Goal: Transaction & Acquisition: Subscribe to service/newsletter

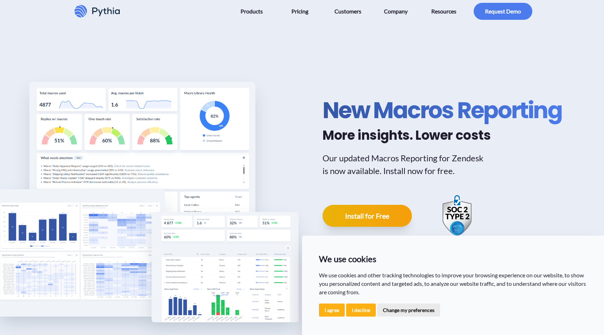
click at [428, 77] on div "New Macros Reporting More insights. Lower costs Our updated Macros Reporting fo…" at bounding box center [449, 167] width 252 height 254
click at [335, 309] on button "I agree" at bounding box center [332, 309] width 26 height 13
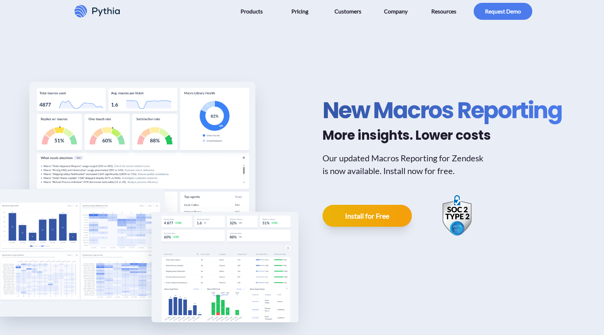
click at [431, 152] on p "Our updated Macros Reporting for Zendesk is now available. Install now for free." at bounding box center [406, 164] width 166 height 25
click at [391, 168] on p "Our updated Macros Reporting for Zendesk is now available. Install now for free." at bounding box center [406, 164] width 166 height 25
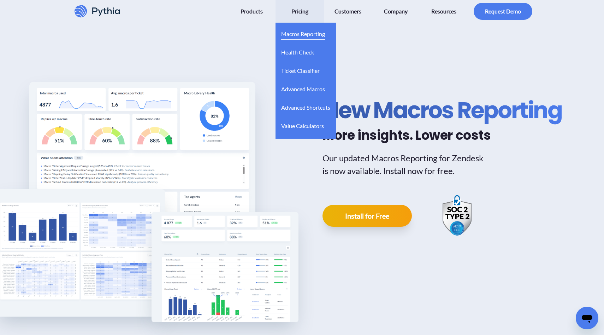
click at [304, 35] on span "Macros Reporting" at bounding box center [303, 33] width 44 height 11
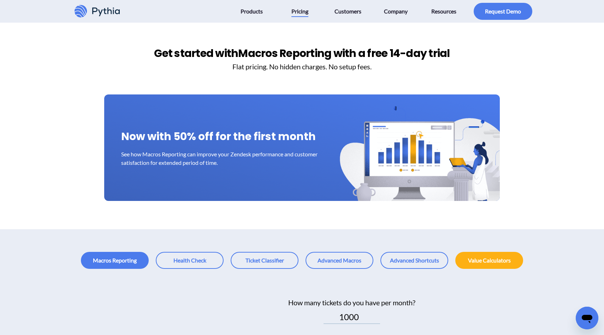
click at [380, 50] on h2 "Get started with Macros Reporting with a free 14-day trial" at bounding box center [302, 53] width 604 height 16
click at [289, 58] on h2 "Get started with Macros Reporting with a free 14-day trial" at bounding box center [302, 53] width 604 height 16
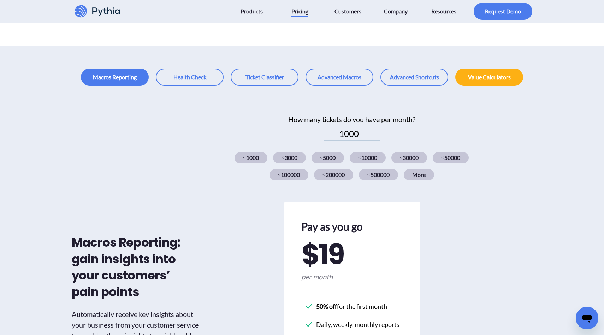
scroll to position [205, 0]
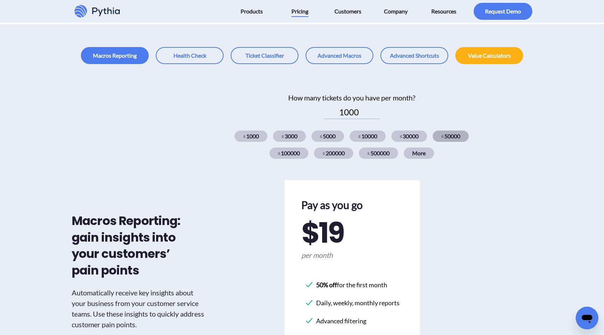
click at [451, 135] on div "≤ 50000" at bounding box center [451, 135] width 36 height 11
click at [328, 227] on span "$ 449" at bounding box center [335, 232] width 69 height 28
click at [415, 137] on div "≤ 30000" at bounding box center [410, 135] width 36 height 11
click at [451, 135] on div "≤ 50000" at bounding box center [451, 135] width 36 height 11
click at [413, 135] on div "≤ 30000" at bounding box center [410, 135] width 36 height 11
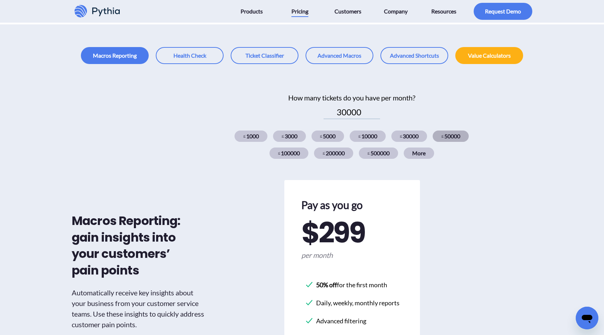
click at [451, 136] on div "≤ 50000" at bounding box center [451, 135] width 36 height 11
click at [404, 135] on div "≤ 30000" at bounding box center [410, 135] width 36 height 11
click at [459, 135] on div "≤ 50000" at bounding box center [451, 135] width 36 height 11
type input "50000"
click at [349, 97] on div "How many tickets do you have per month?" at bounding box center [351, 97] width 277 height 11
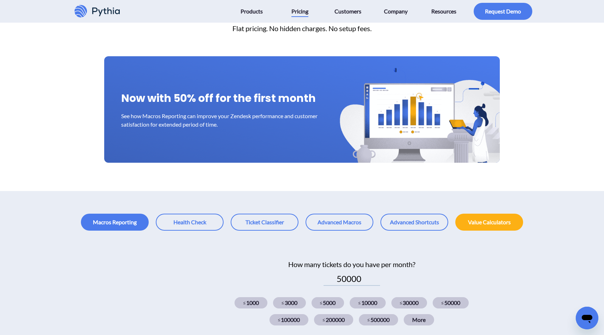
scroll to position [0, 0]
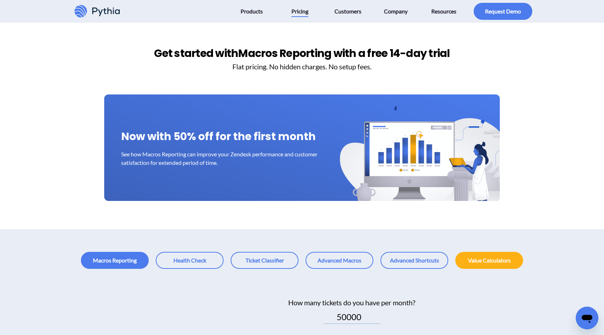
click at [304, 68] on h3 "Flat pricing. No hidden charges. No setup fees." at bounding box center [302, 66] width 604 height 11
click at [302, 67] on h3 "Flat pricing. No hidden charges. No setup fees." at bounding box center [302, 66] width 604 height 11
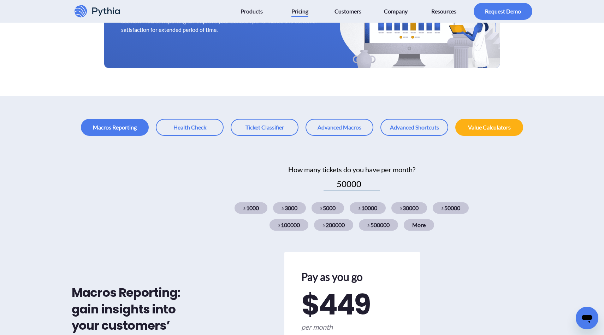
scroll to position [205, 0]
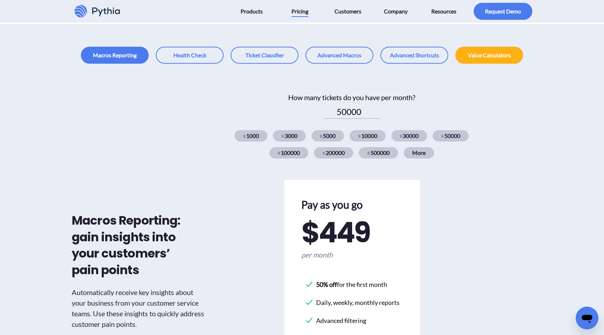
click at [350, 98] on div "How many tickets do you have per month?" at bounding box center [351, 97] width 277 height 11
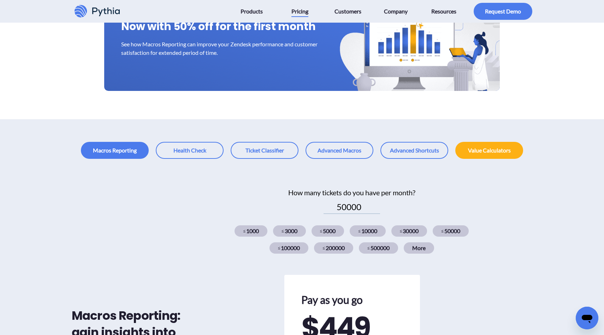
scroll to position [0, 0]
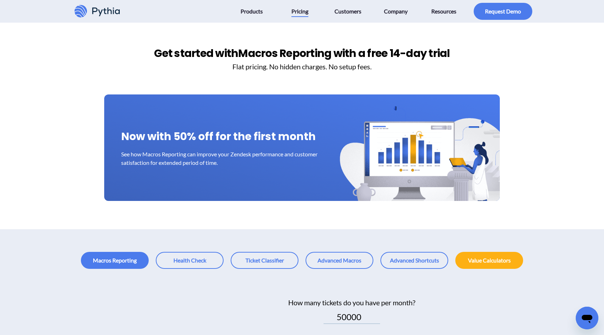
click at [299, 53] on h2 "Get started with Macros Reporting with a free 14-day trial" at bounding box center [302, 53] width 604 height 16
click at [302, 52] on h2 "Get started with Macros Reporting with a free 14-day trial" at bounding box center [302, 53] width 604 height 16
click at [302, 64] on h3 "Flat pricing. No hidden charges. No setup fees." at bounding box center [302, 66] width 604 height 11
click at [298, 54] on h2 "Get started with Macros Reporting with a free 14-day trial" at bounding box center [302, 53] width 604 height 16
